Goal: Information Seeking & Learning: Learn about a topic

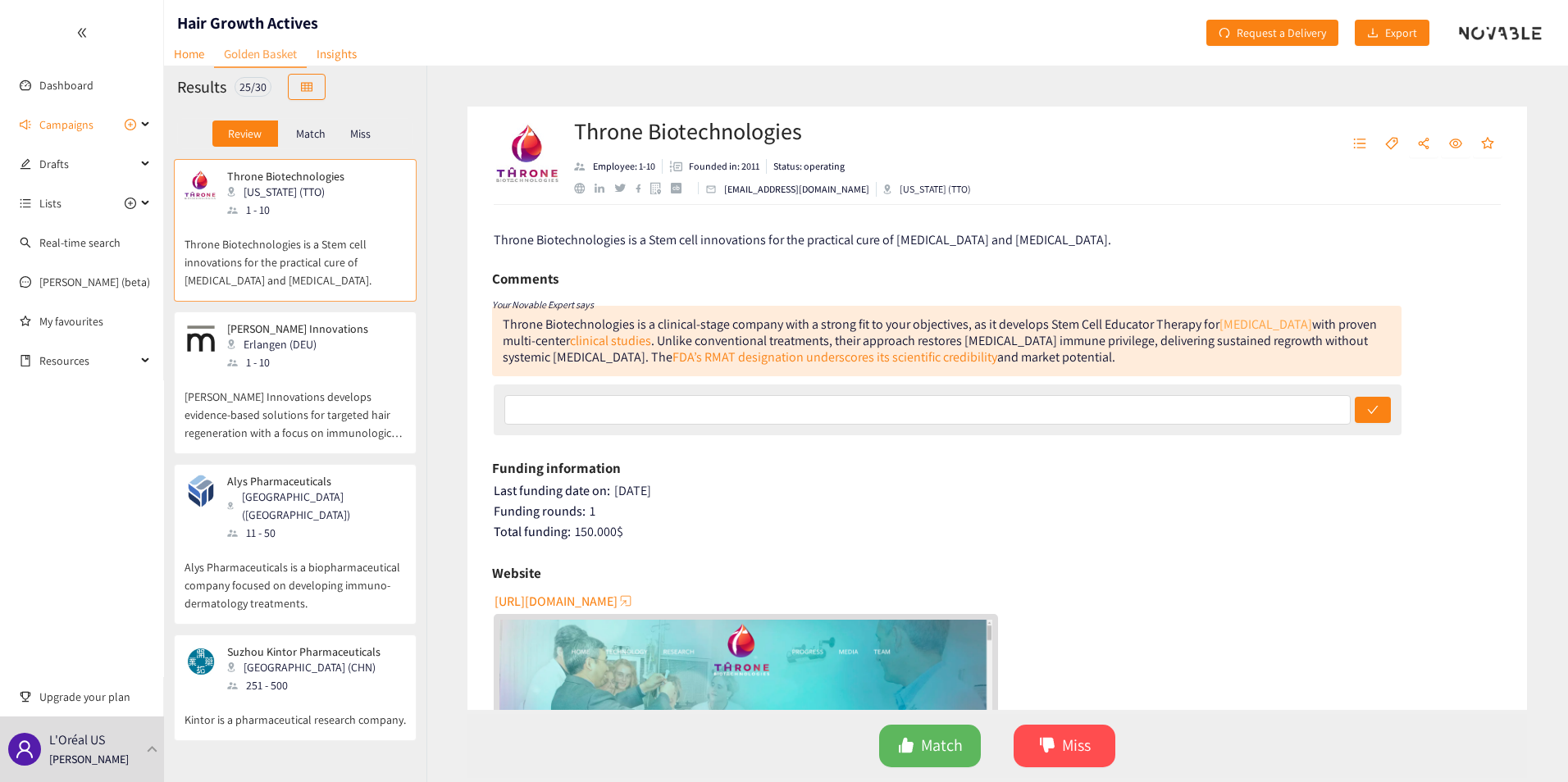
click at [1303, 321] on div "Throne Biotechnologies is a clinical-stage company with a strong fit to your ob…" at bounding box center [939, 340] width 874 height 50
click at [1292, 324] on link "[MEDICAL_DATA]" at bounding box center [1265, 323] width 93 height 17
click at [308, 376] on p "[PERSON_NAME] Innovations develops evidence-based solutions for targeted hair r…" at bounding box center [295, 406] width 222 height 71
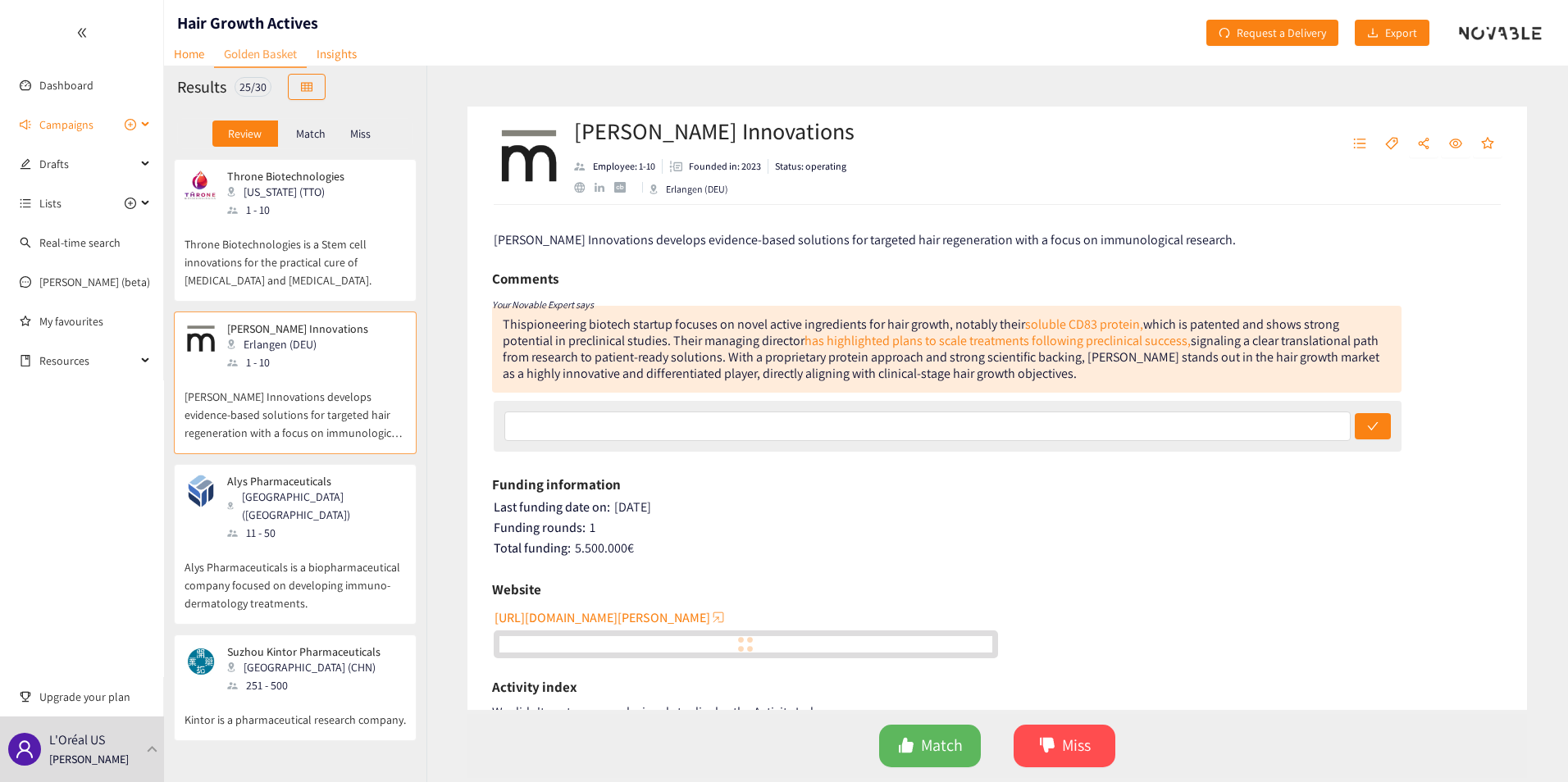
click at [144, 125] on icon at bounding box center [146, 125] width 8 height 0
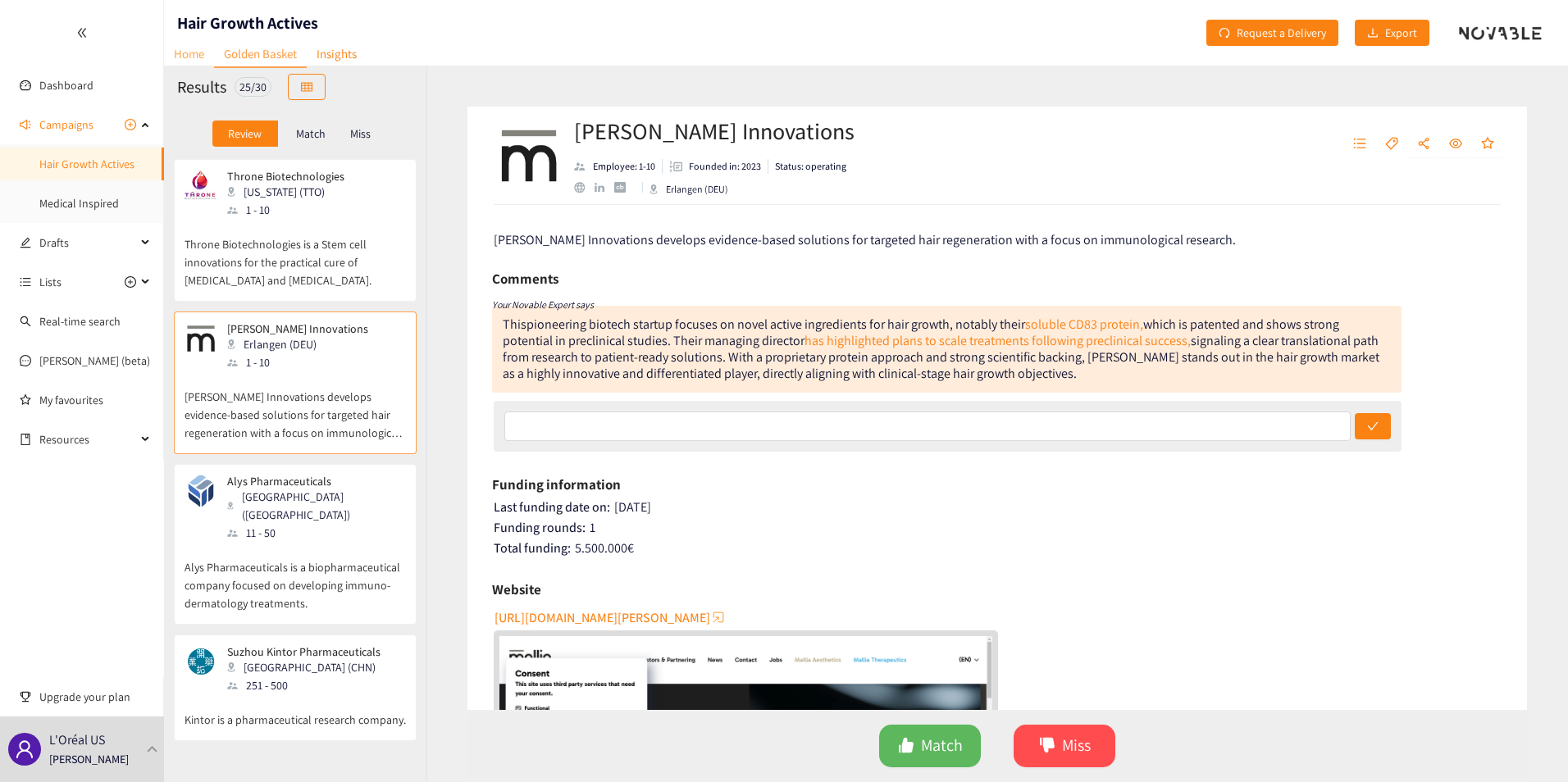
click at [195, 55] on link "Home" at bounding box center [189, 53] width 50 height 26
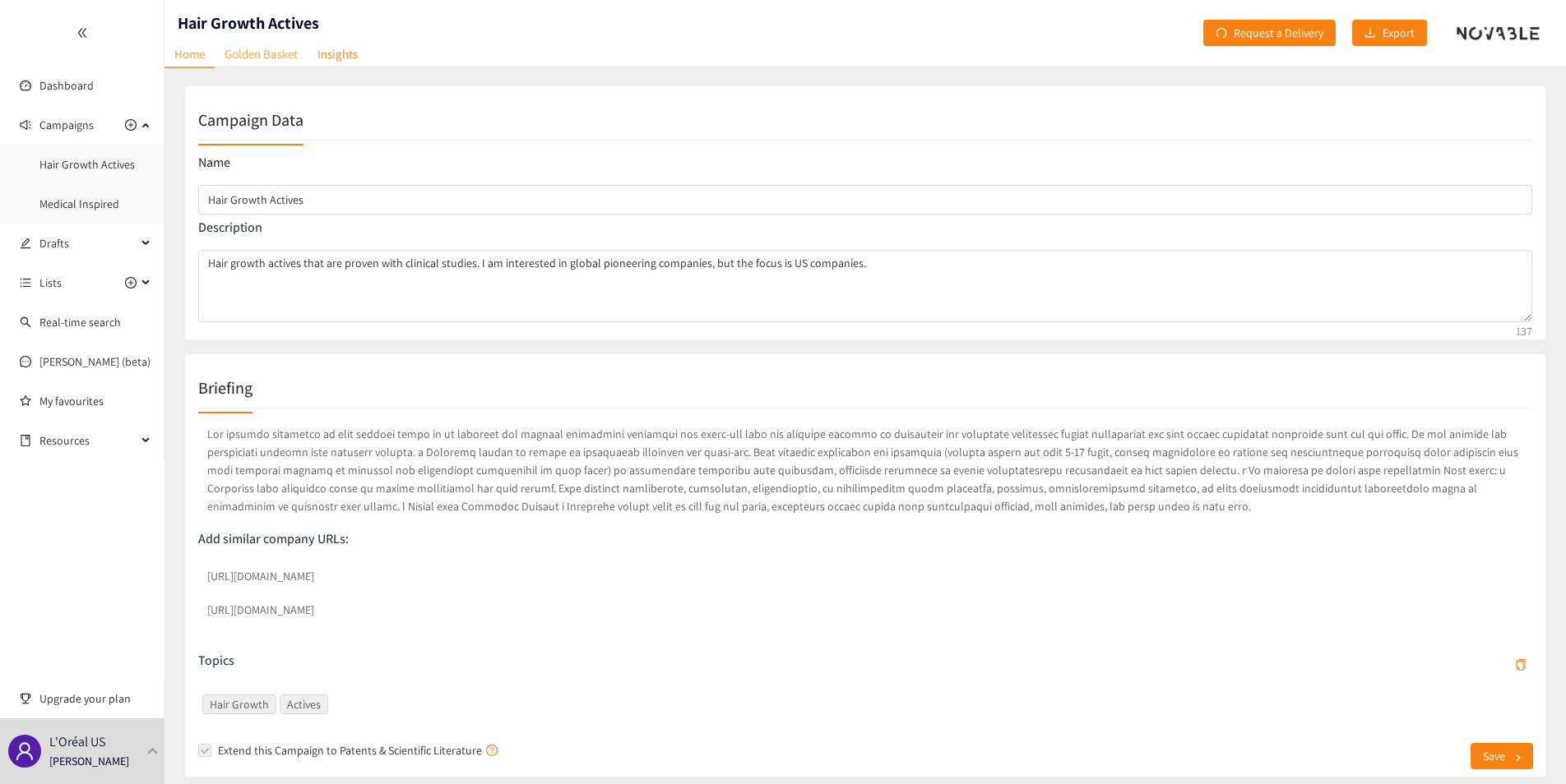
click at [253, 58] on link "Golden Basket" at bounding box center [261, 53] width 93 height 26
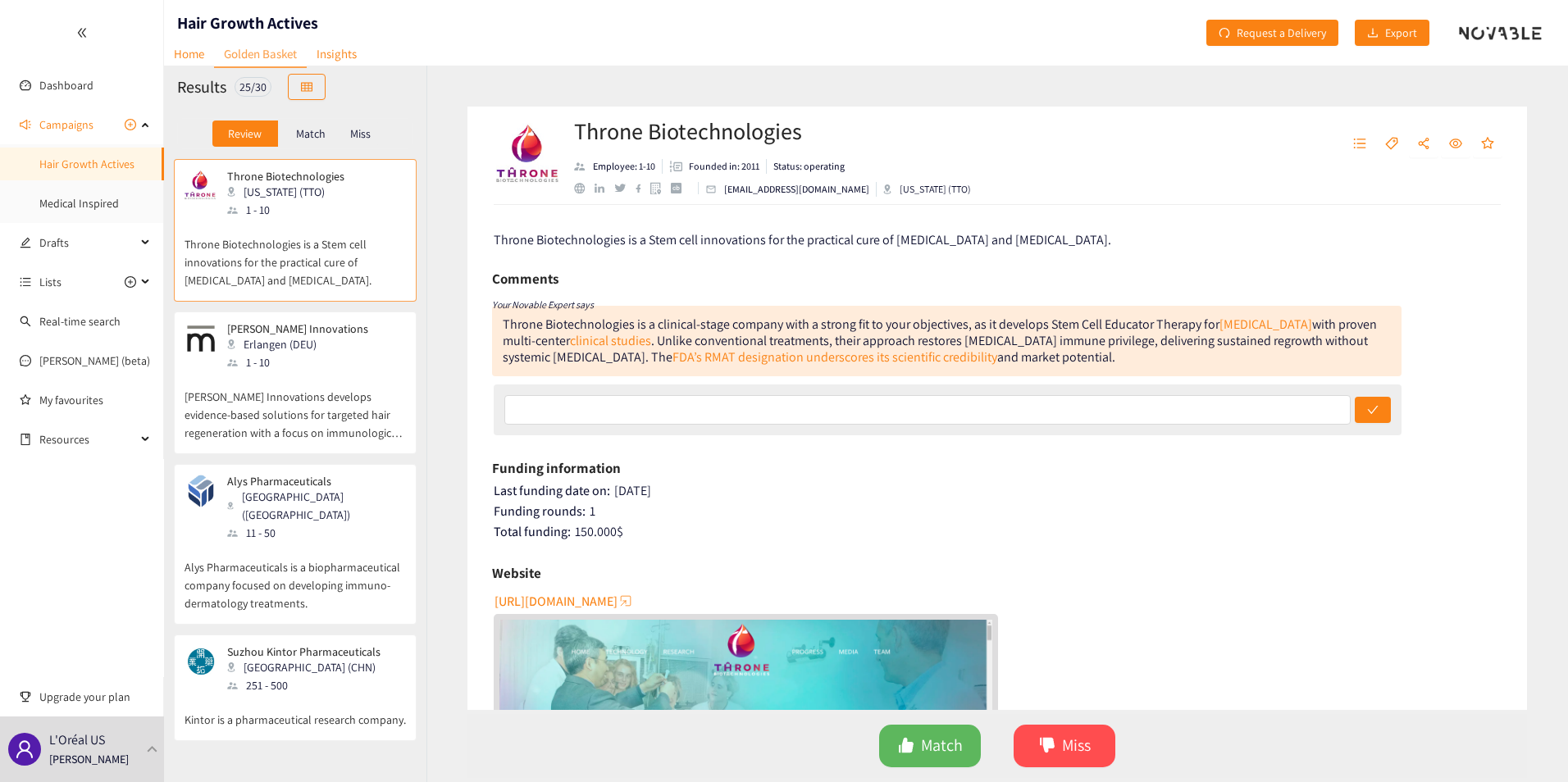
click at [310, 364] on div "1 - 10" at bounding box center [302, 362] width 151 height 18
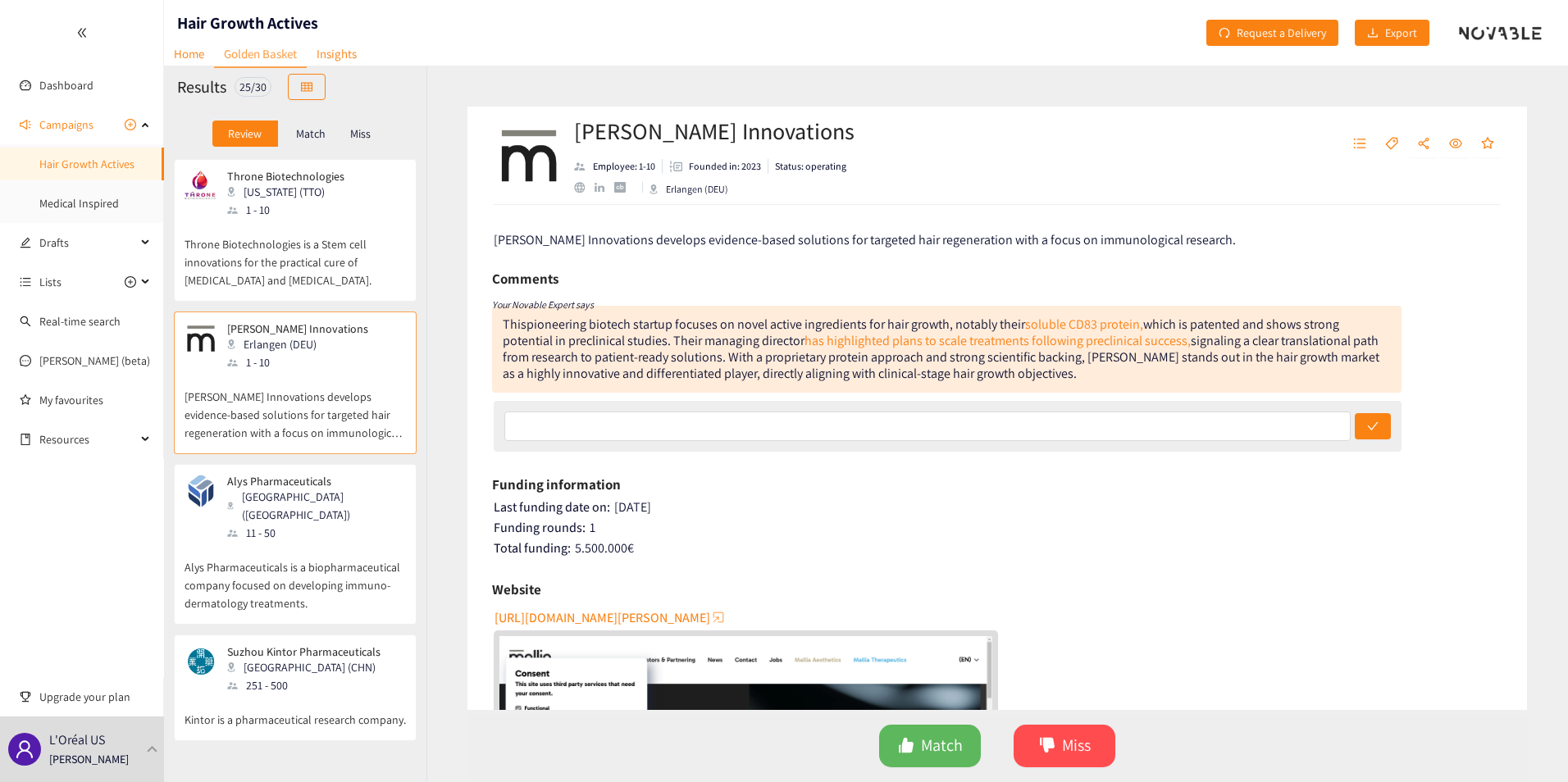
click at [288, 497] on div "[GEOGRAPHIC_DATA] ([GEOGRAPHIC_DATA])" at bounding box center [315, 505] width 177 height 36
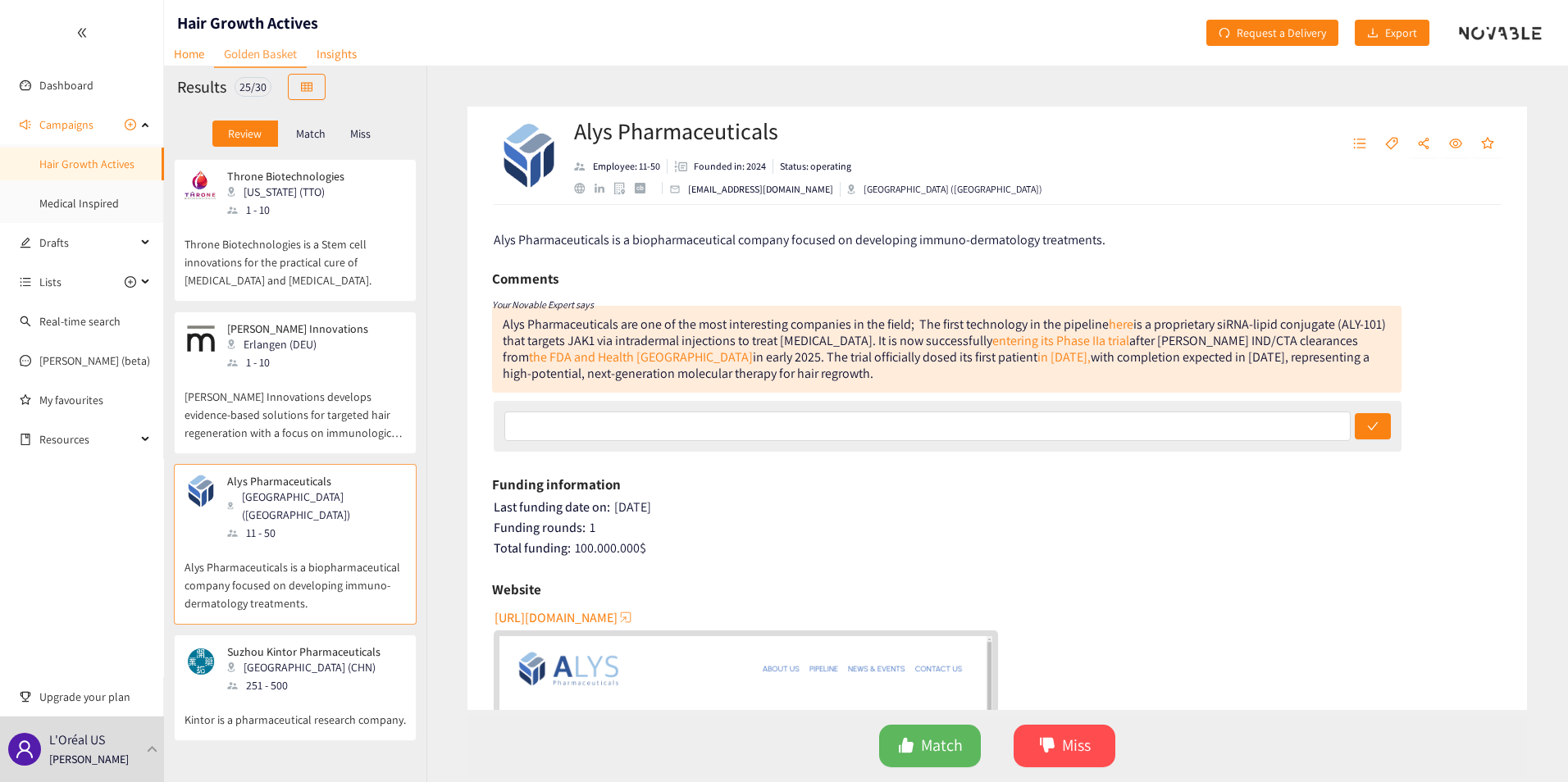
click at [306, 204] on div "1 - 10" at bounding box center [291, 209] width 127 height 18
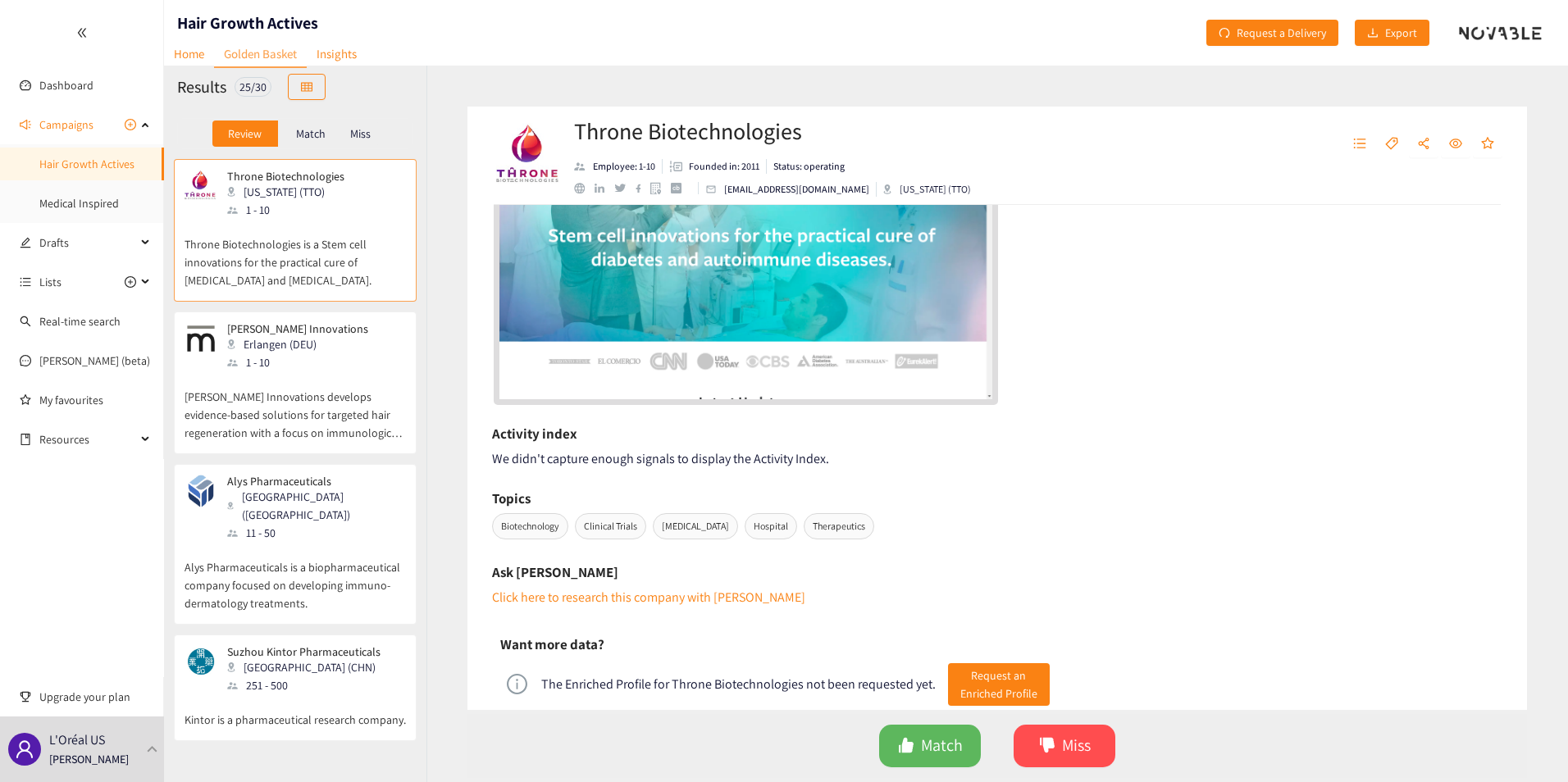
scroll to position [605, 0]
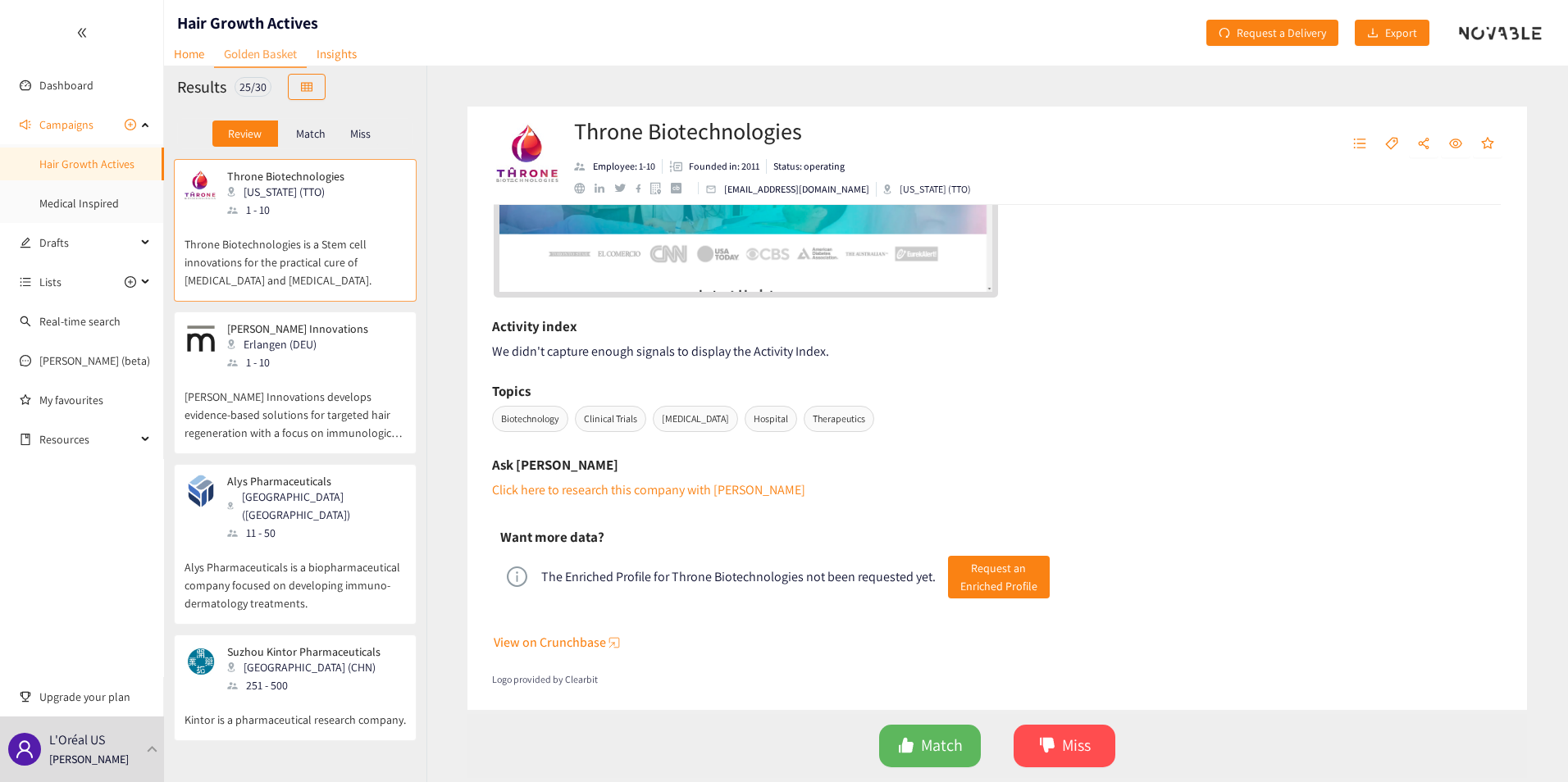
click at [609, 635] on div "button" at bounding box center [614, 642] width 17 height 17
drag, startPoint x: 279, startPoint y: 513, endPoint x: 288, endPoint y: 508, distance: 10.3
click at [279, 524] on div "11 - 50" at bounding box center [315, 533] width 177 height 18
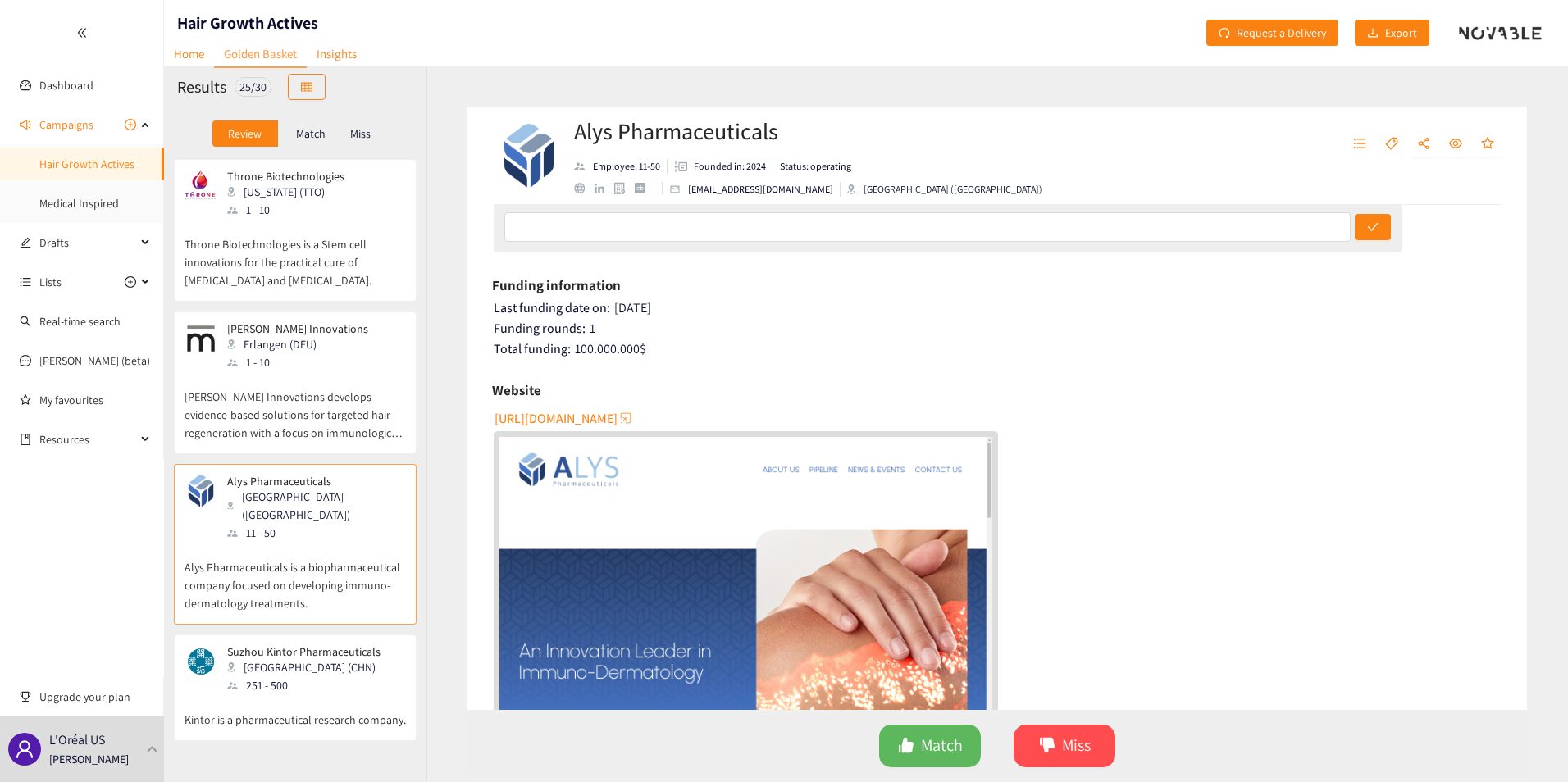
scroll to position [35, 0]
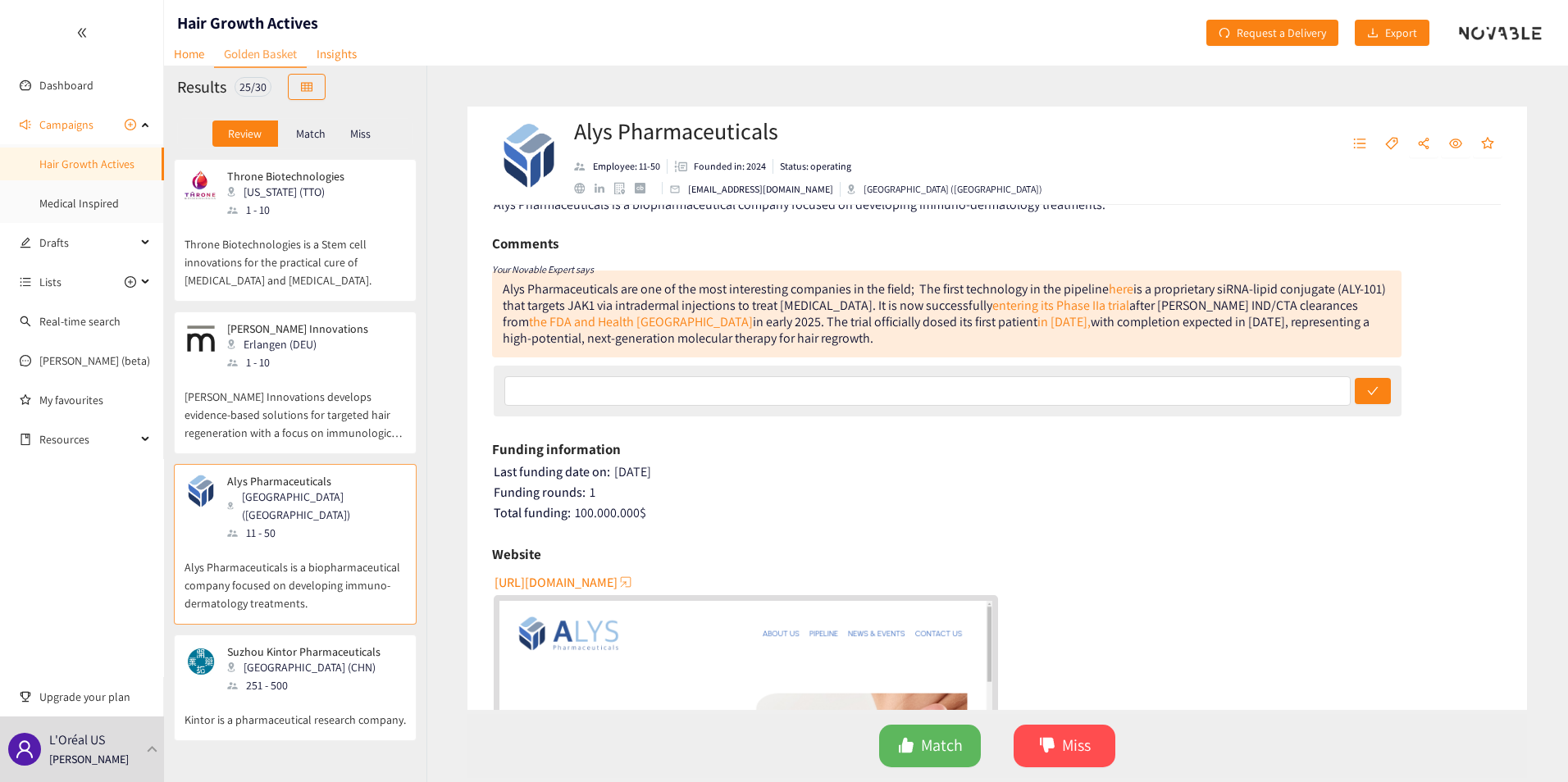
click at [599, 586] on span "[URL][DOMAIN_NAME]" at bounding box center [556, 582] width 123 height 20
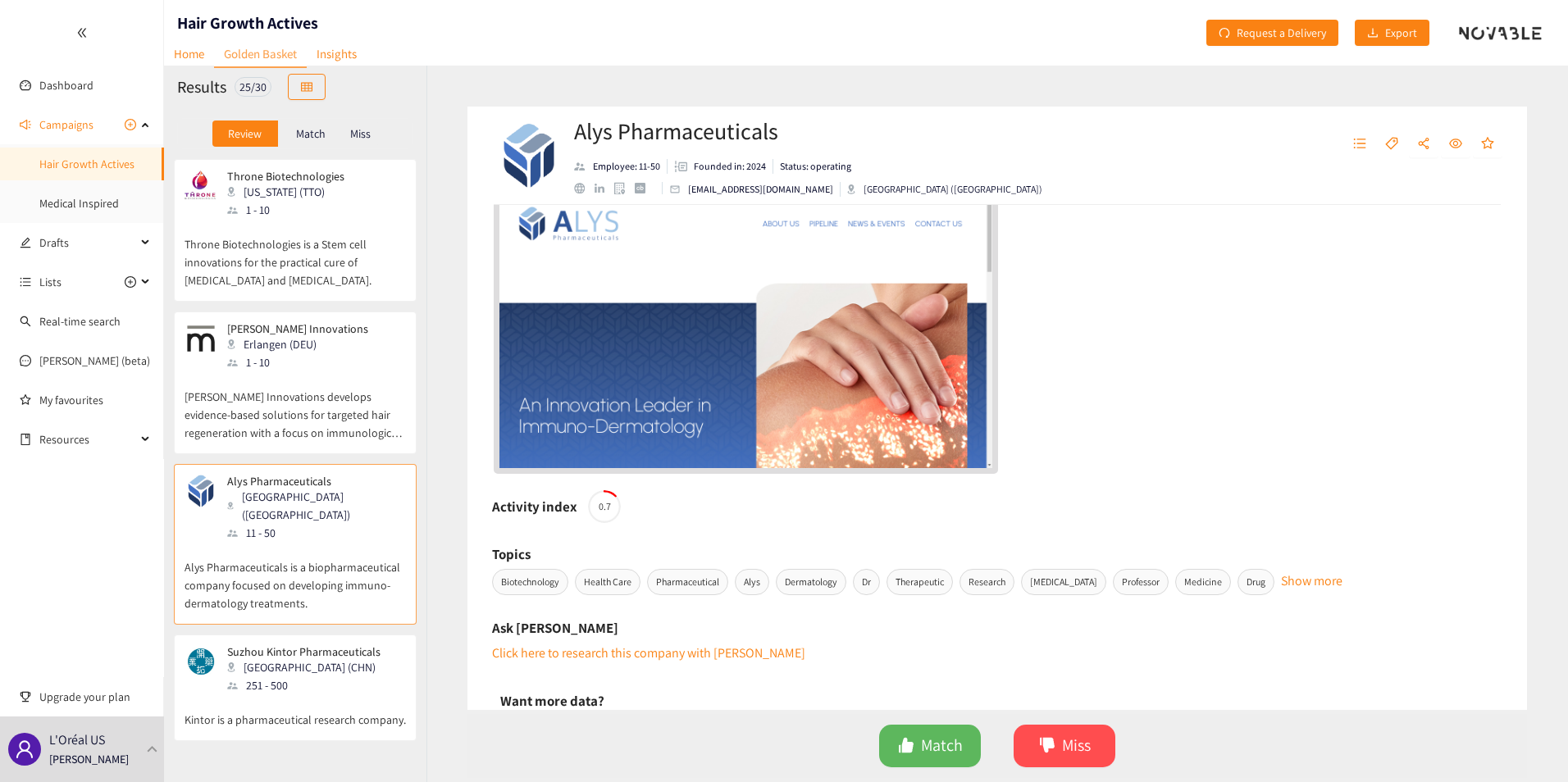
scroll to position [610, 0]
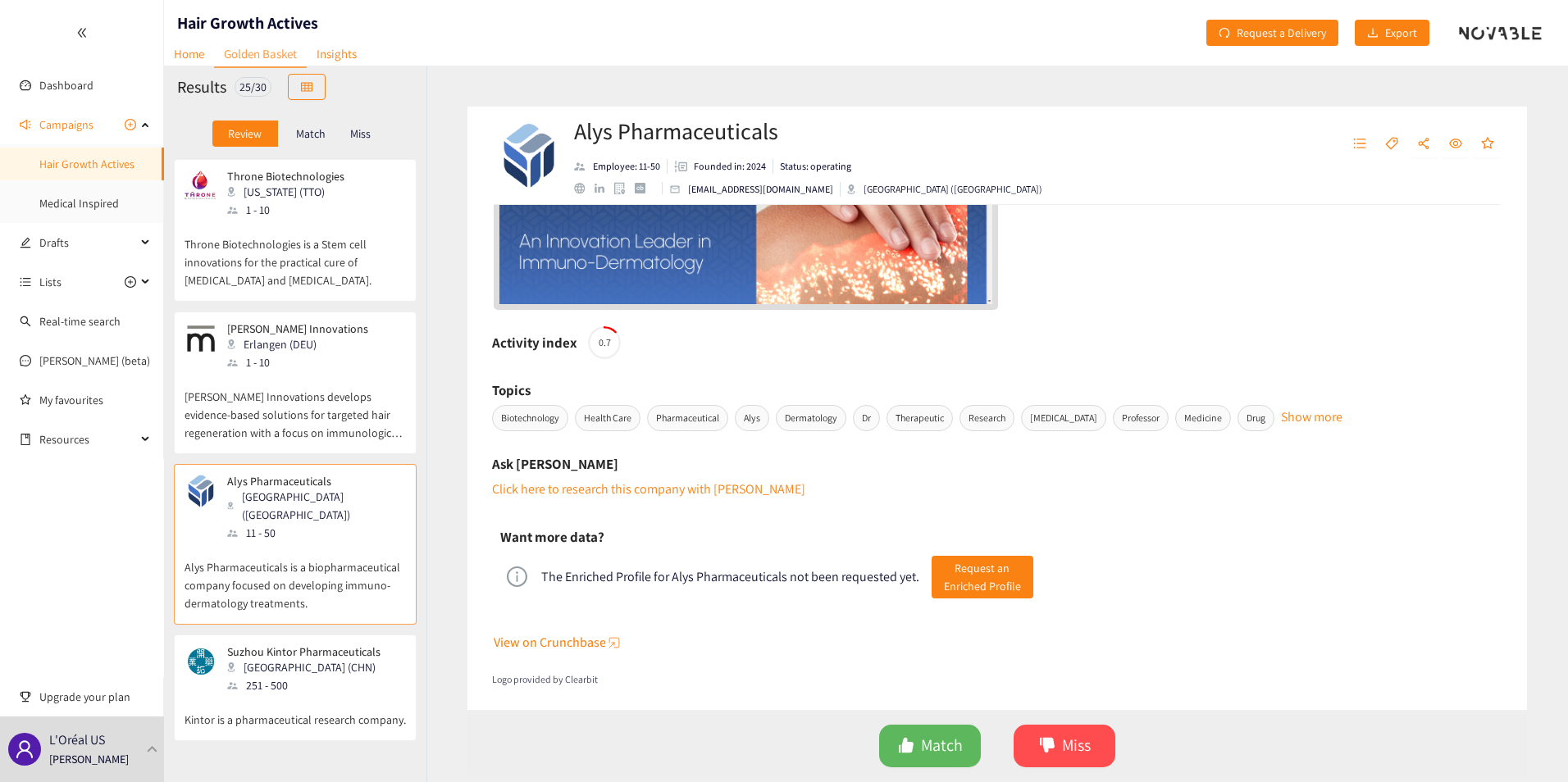
click at [576, 640] on span "View on Crunchbase" at bounding box center [549, 642] width 112 height 20
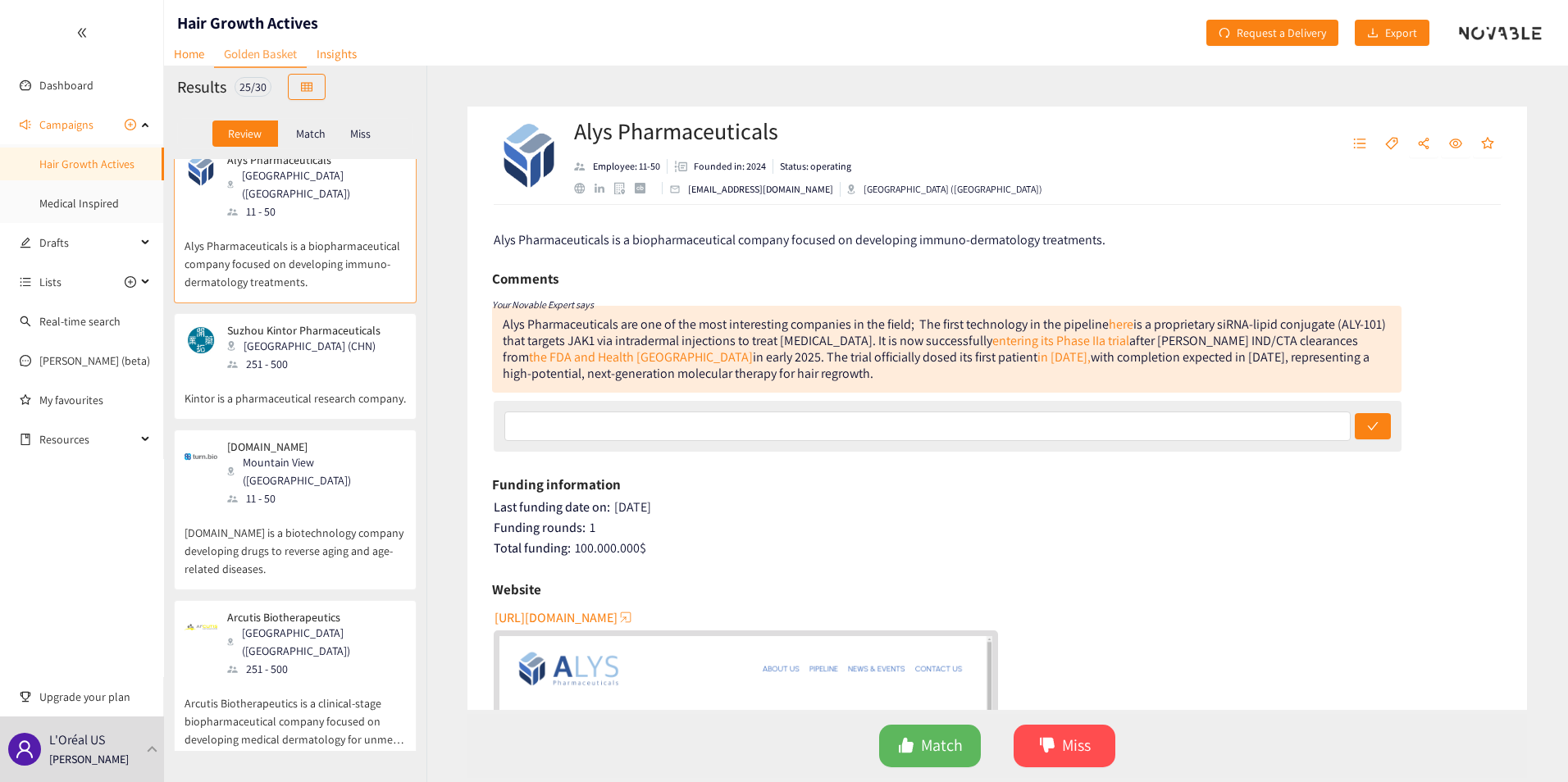
scroll to position [328, 0]
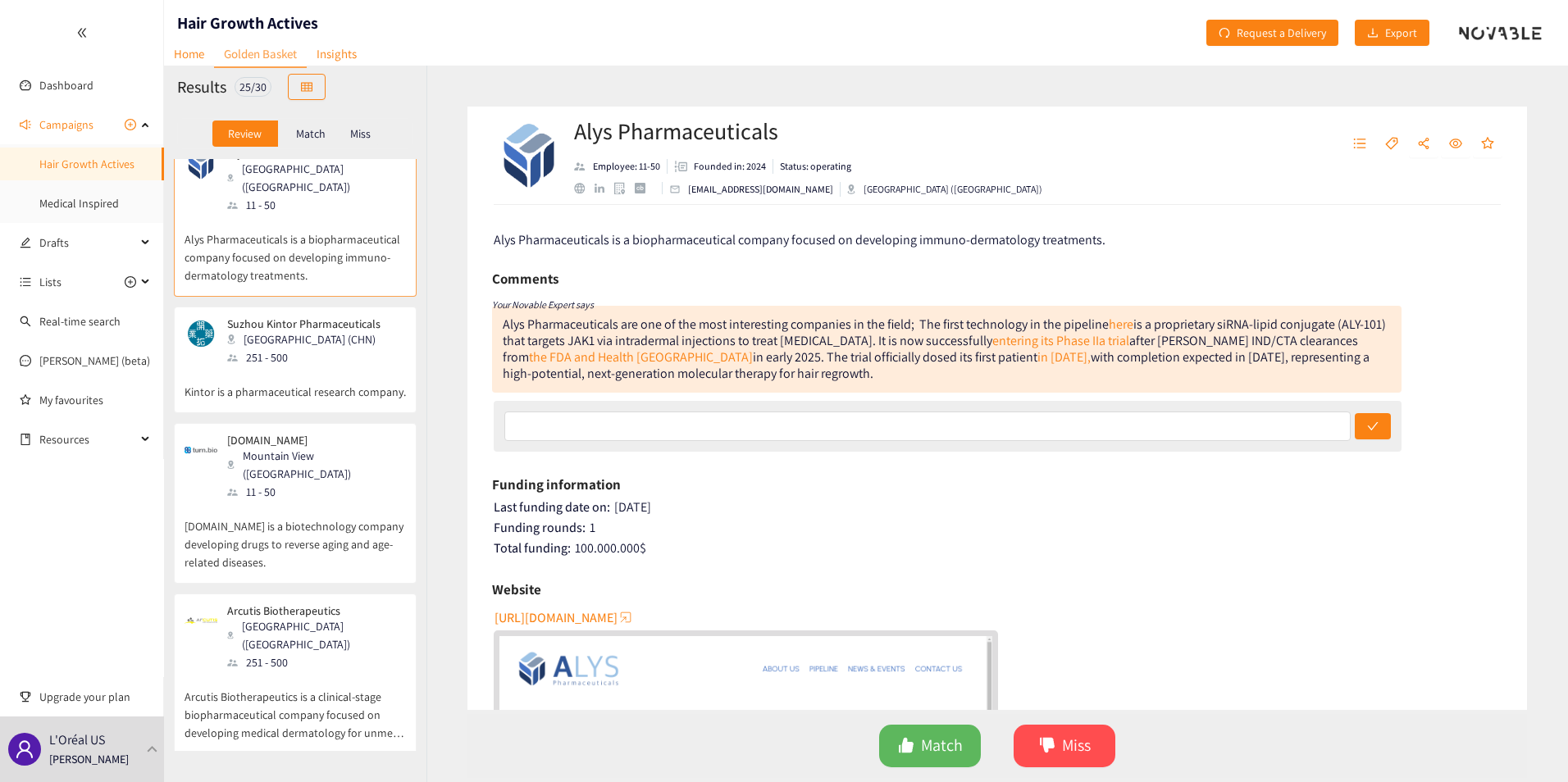
click at [341, 483] on div "11 - 50" at bounding box center [315, 492] width 177 height 18
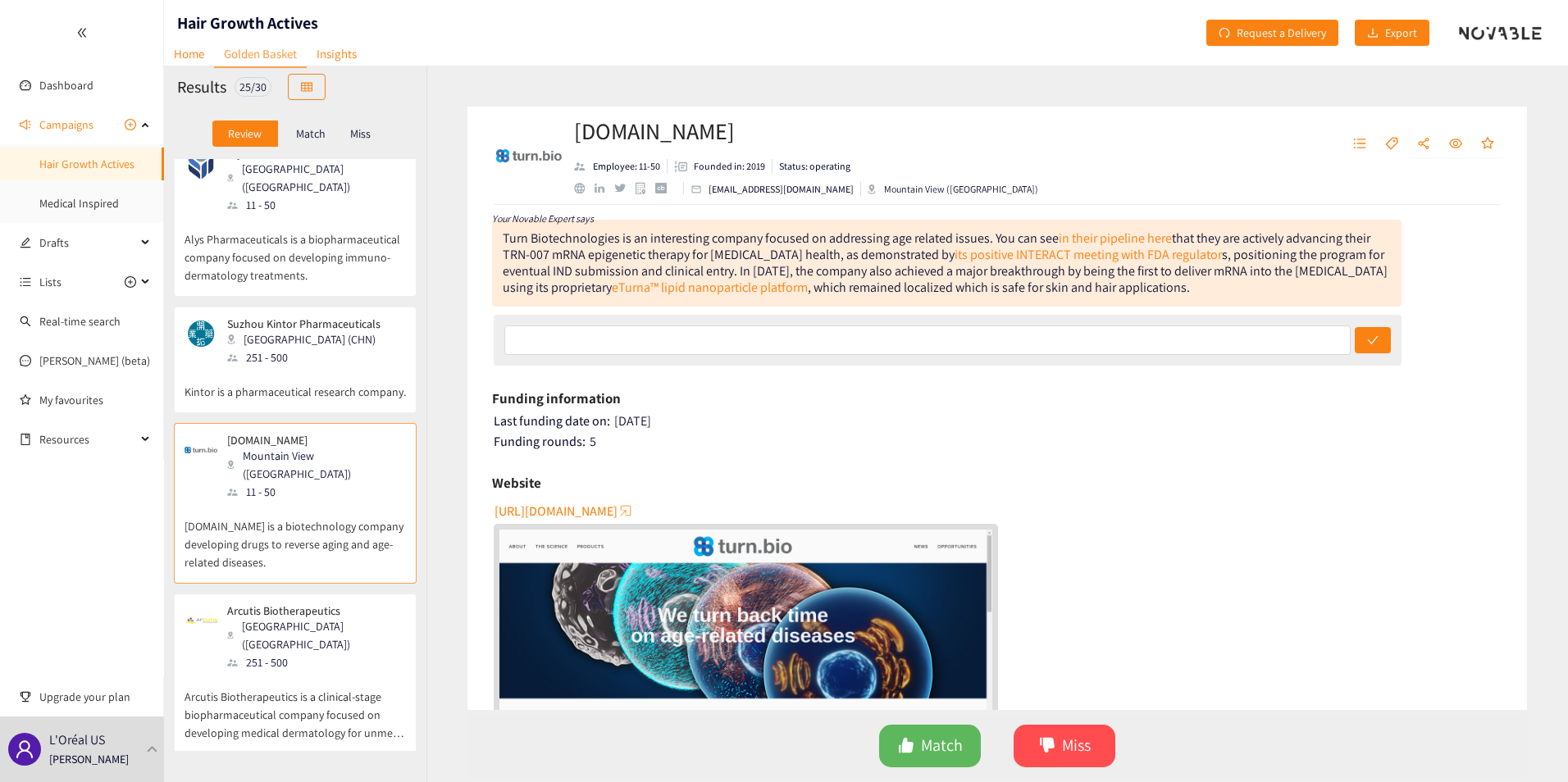
scroll to position [0, 0]
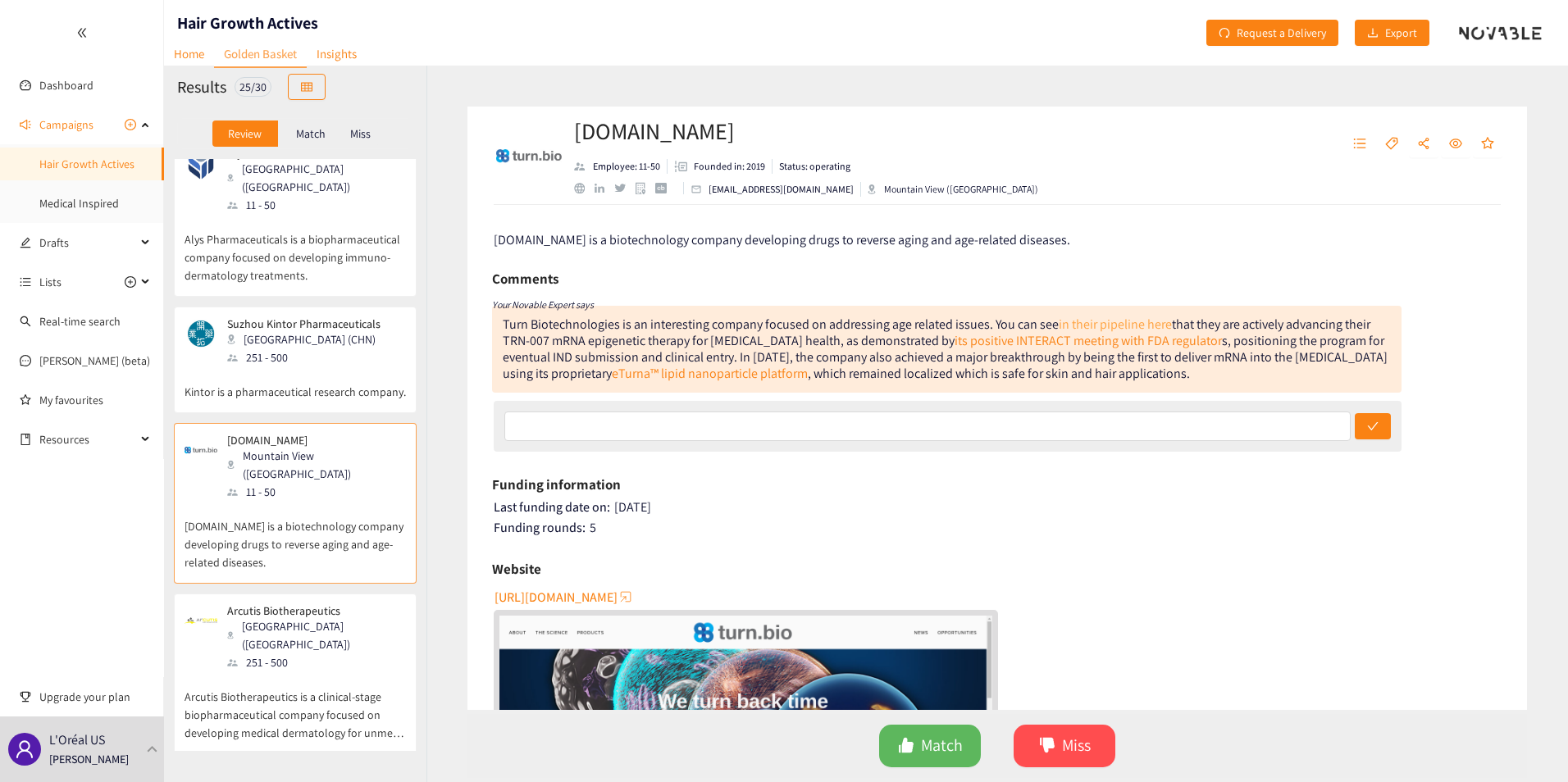
click at [1077, 323] on link "in their pipeline here" at bounding box center [1115, 323] width 113 height 17
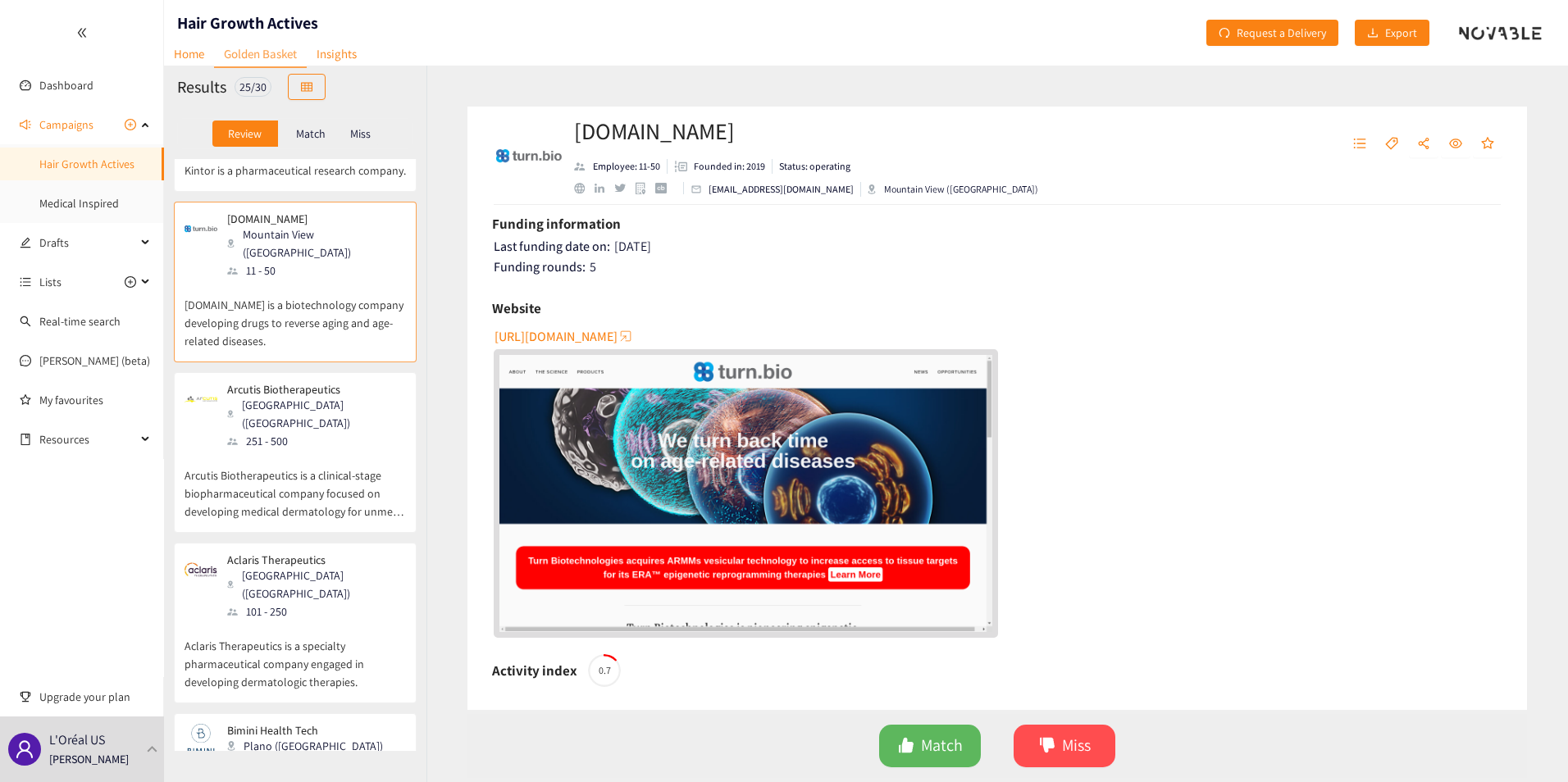
scroll to position [574, 0]
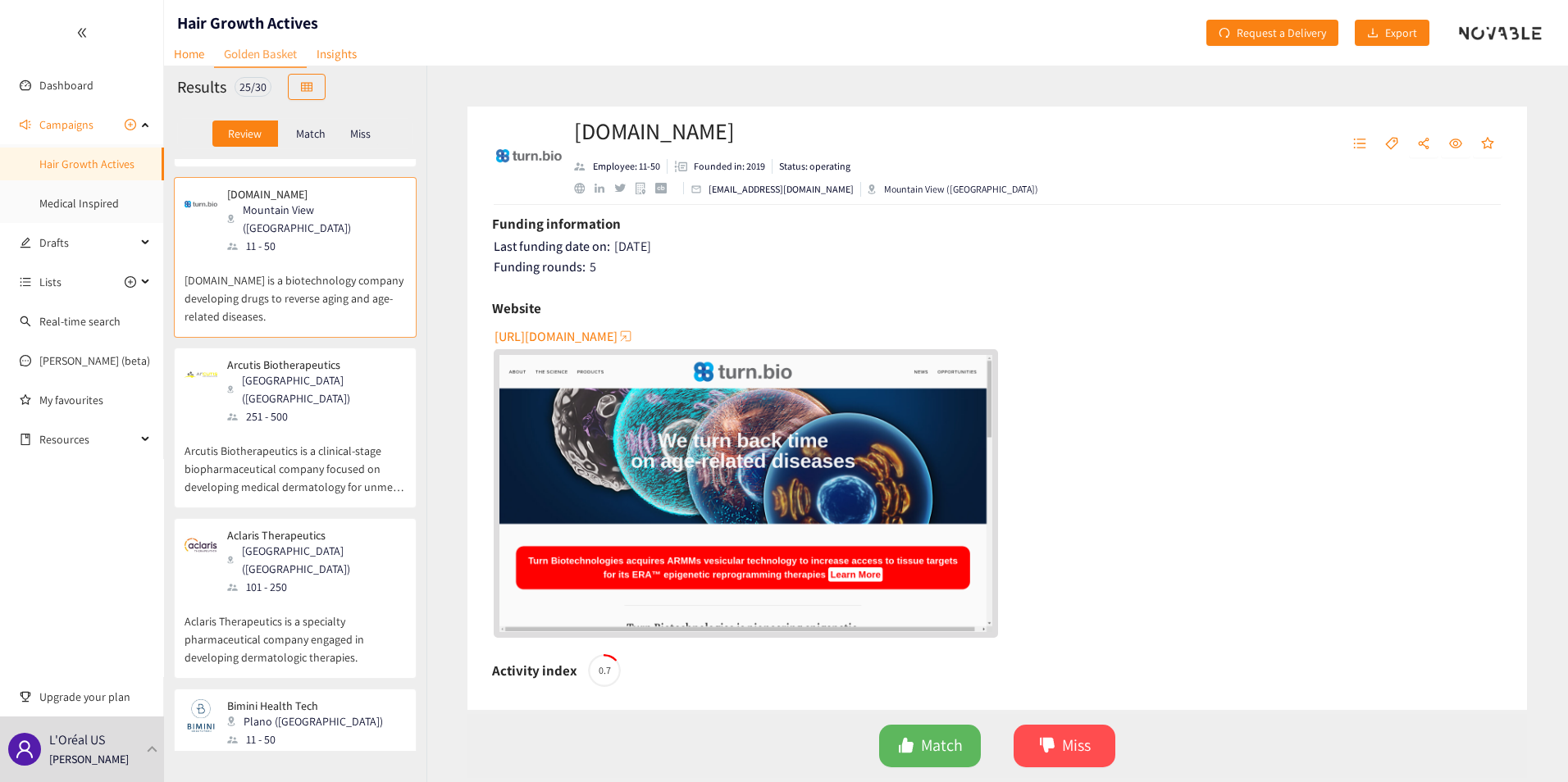
click at [332, 407] on div "251 - 500" at bounding box center [315, 416] width 177 height 18
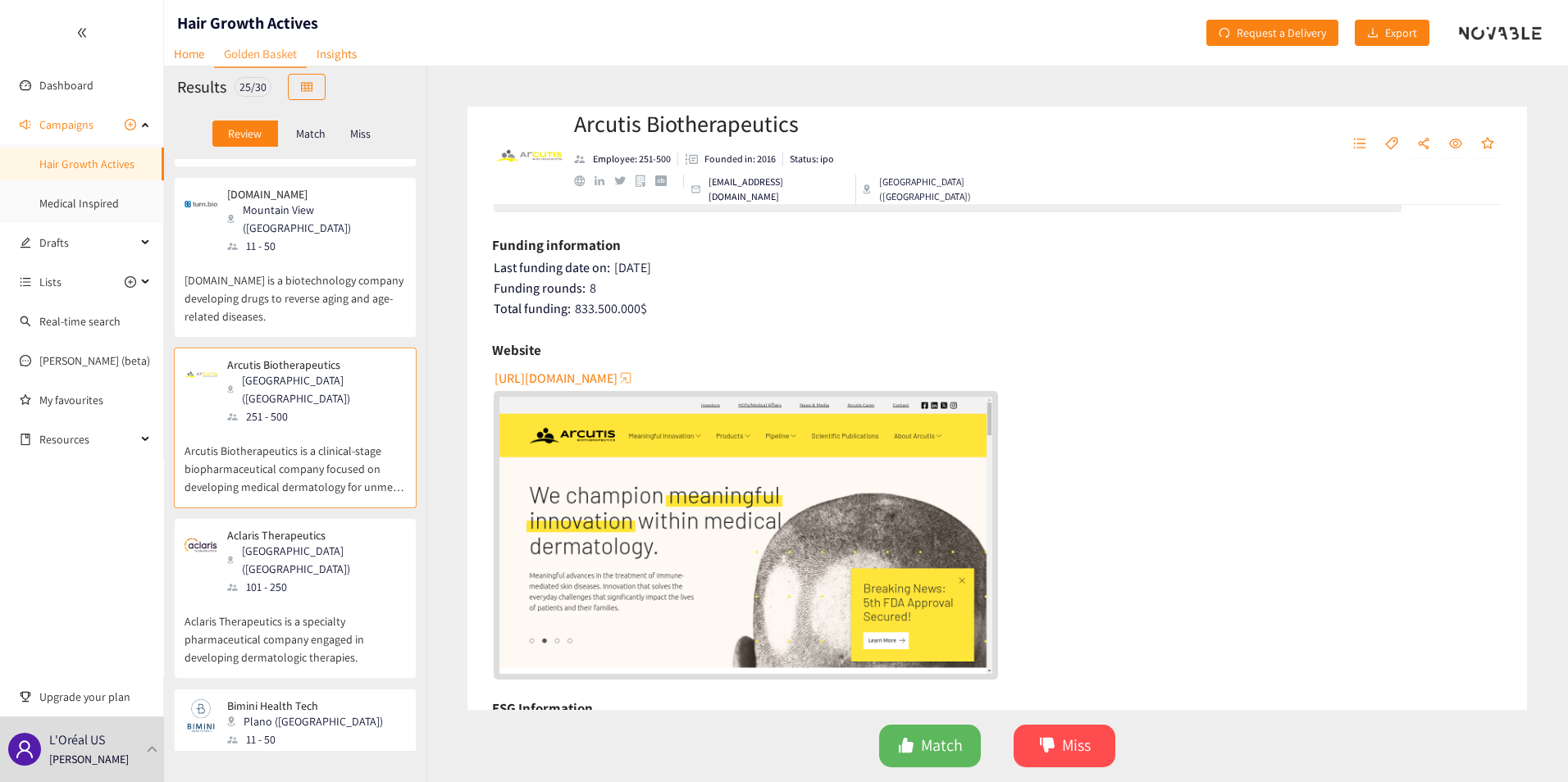
scroll to position [0, 0]
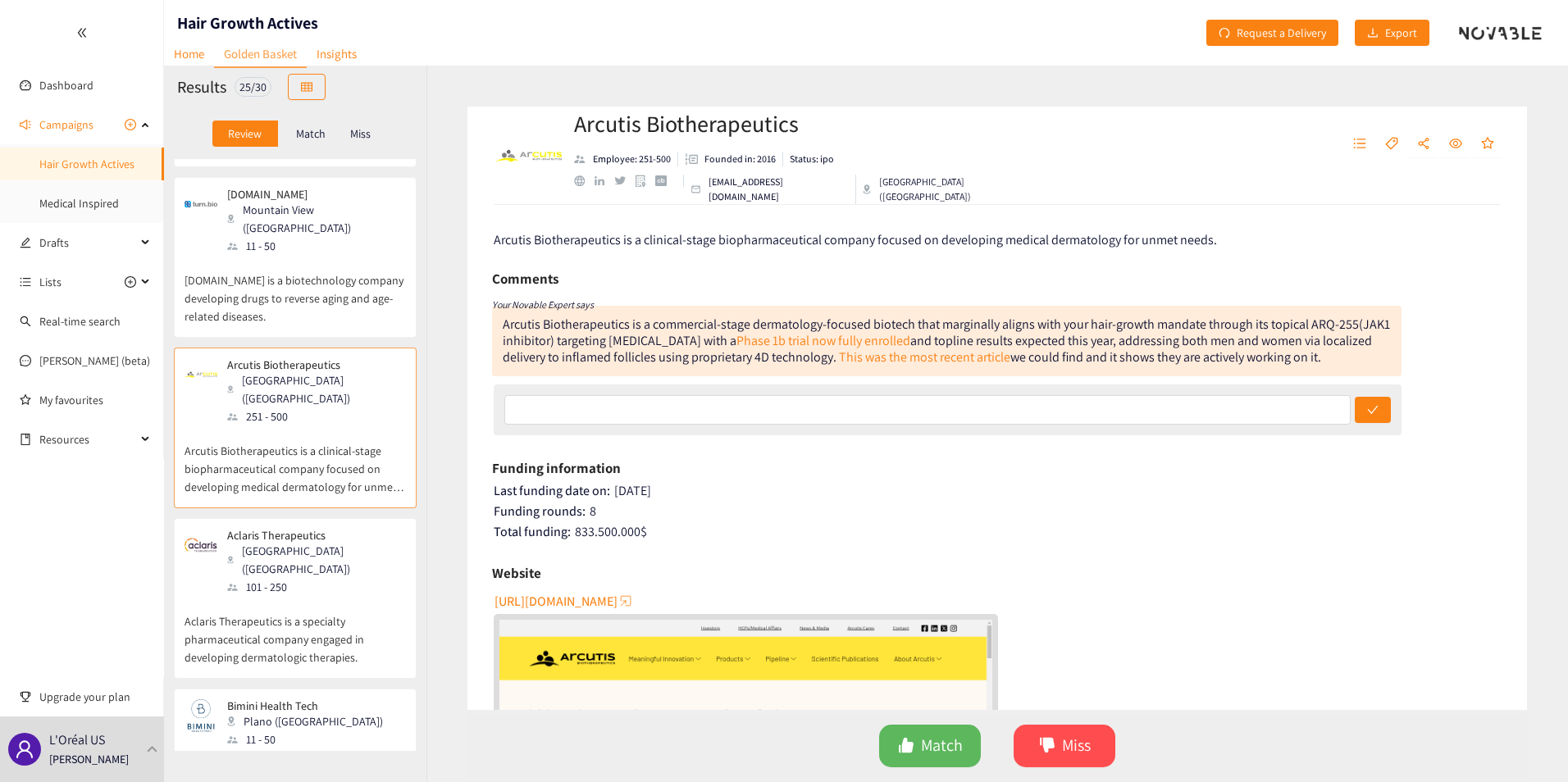
click at [566, 607] on span "[URL][DOMAIN_NAME]" at bounding box center [556, 601] width 123 height 20
click at [885, 338] on link "Phase 1b trial now fully enrolled" at bounding box center [822, 340] width 174 height 17
